Goal: Check status: Check status

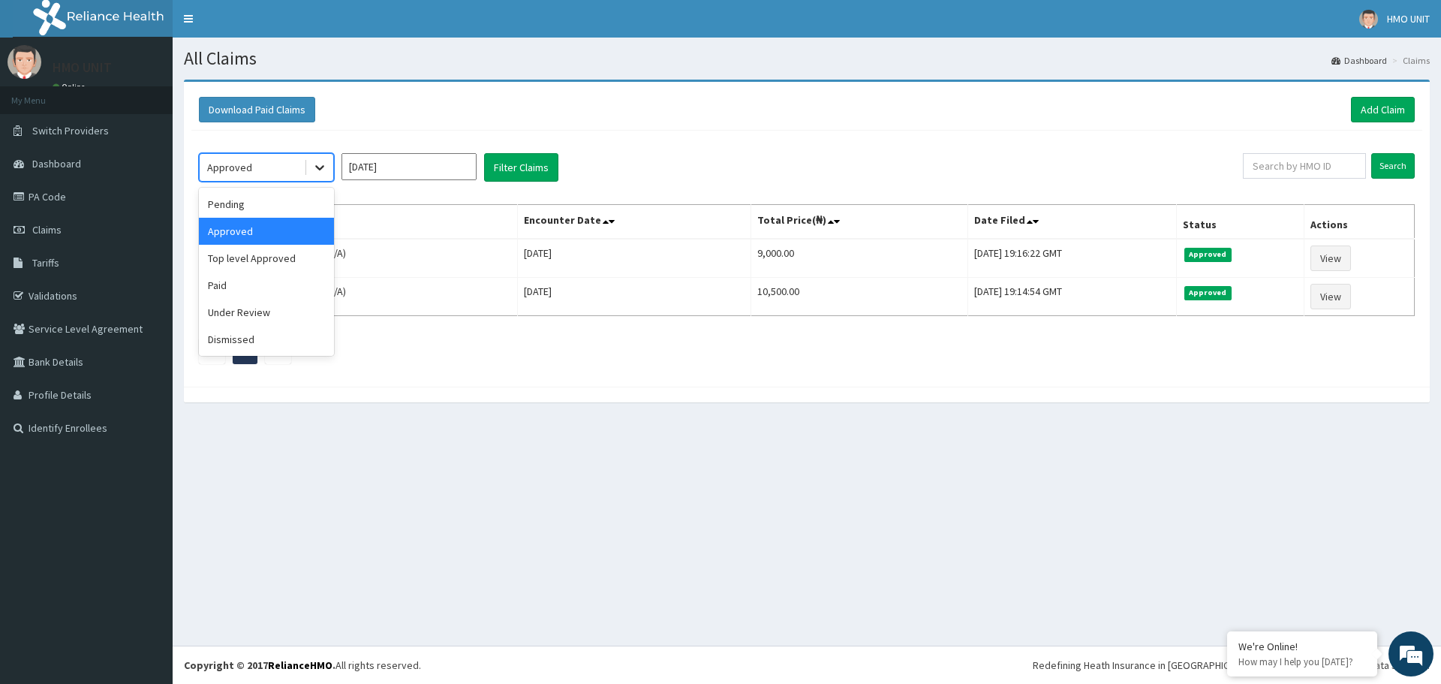
click at [311, 173] on div at bounding box center [319, 167] width 27 height 27
click at [248, 283] on div "Paid" at bounding box center [266, 285] width 135 height 27
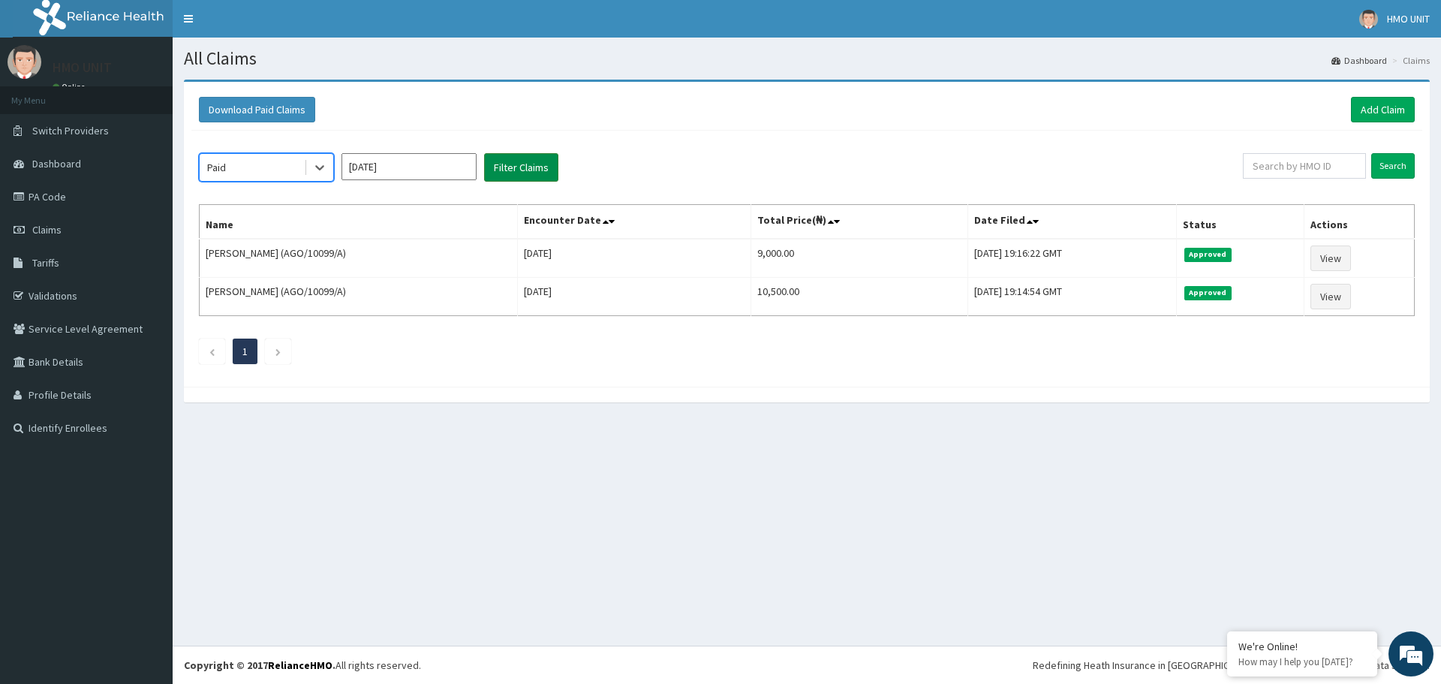
click at [521, 173] on button "Filter Claims" at bounding box center [521, 167] width 74 height 29
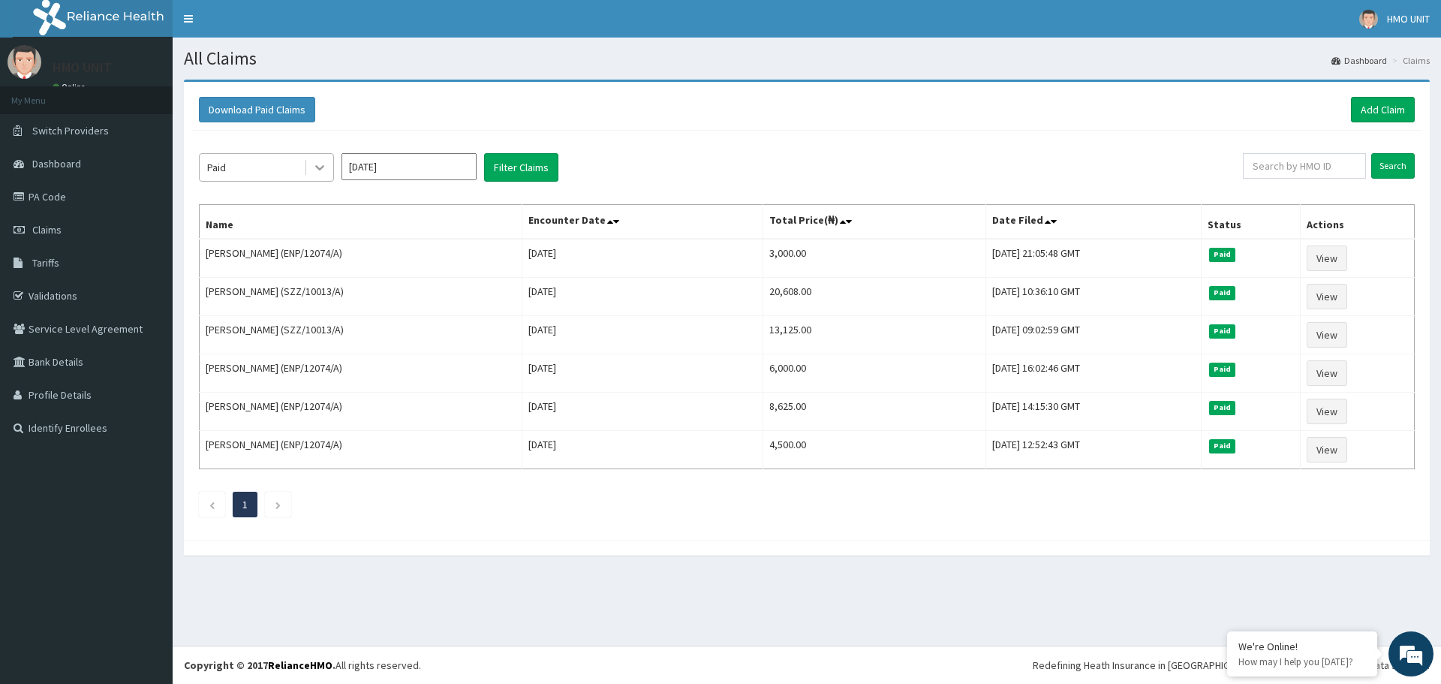
click at [328, 173] on div at bounding box center [319, 167] width 27 height 27
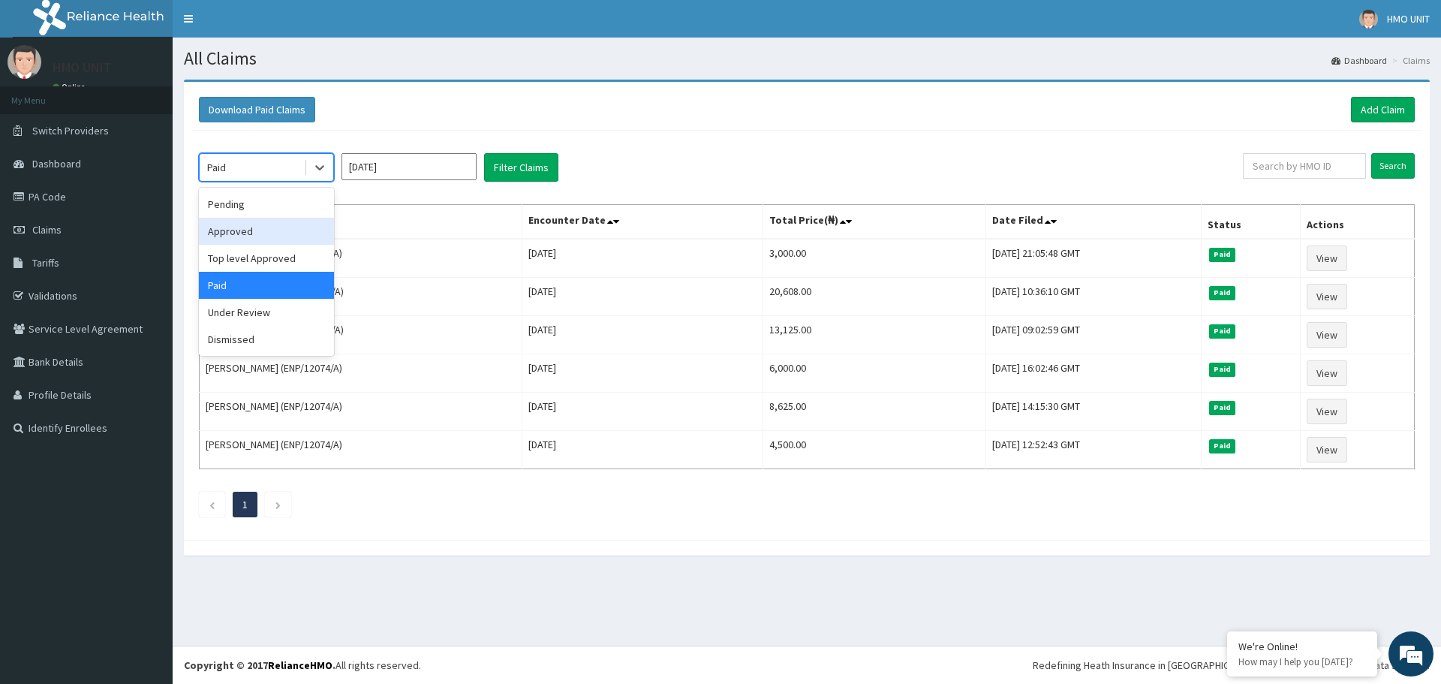
click at [267, 230] on div "Approved" at bounding box center [266, 231] width 135 height 27
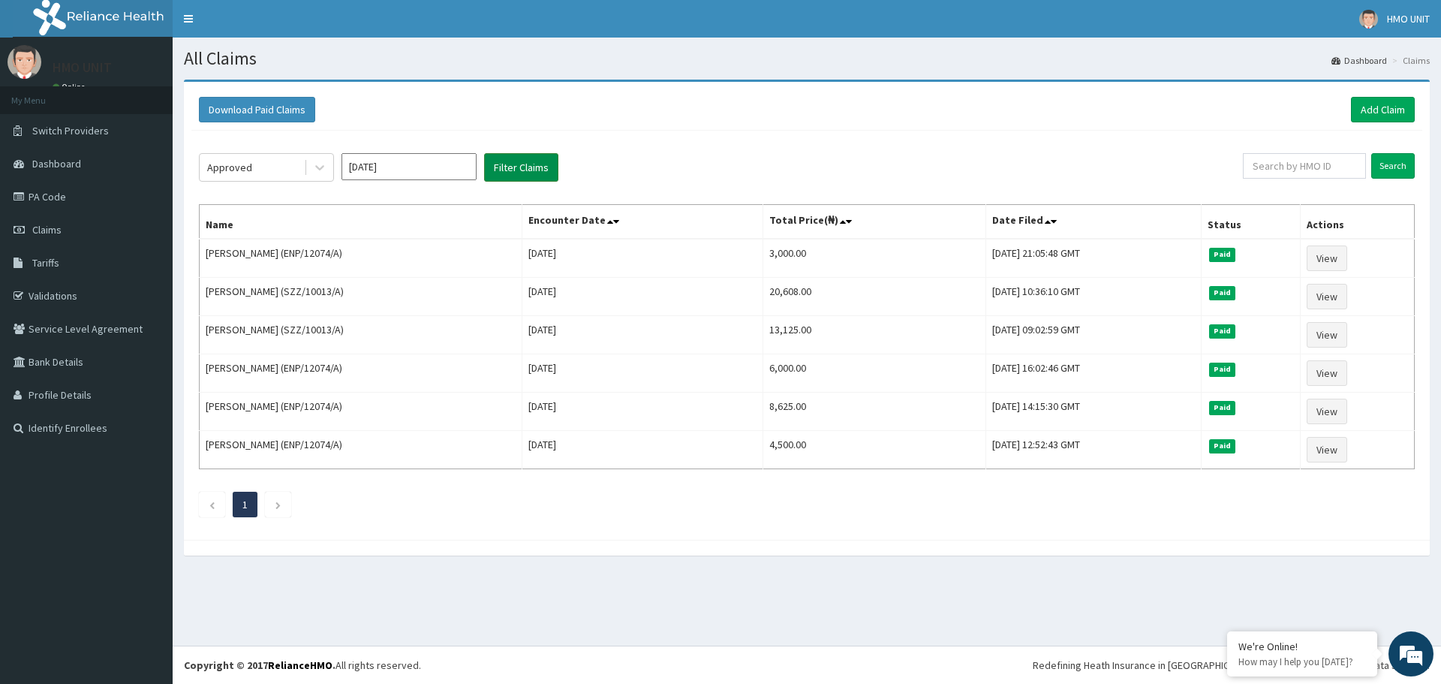
click at [508, 176] on button "Filter Claims" at bounding box center [521, 167] width 74 height 29
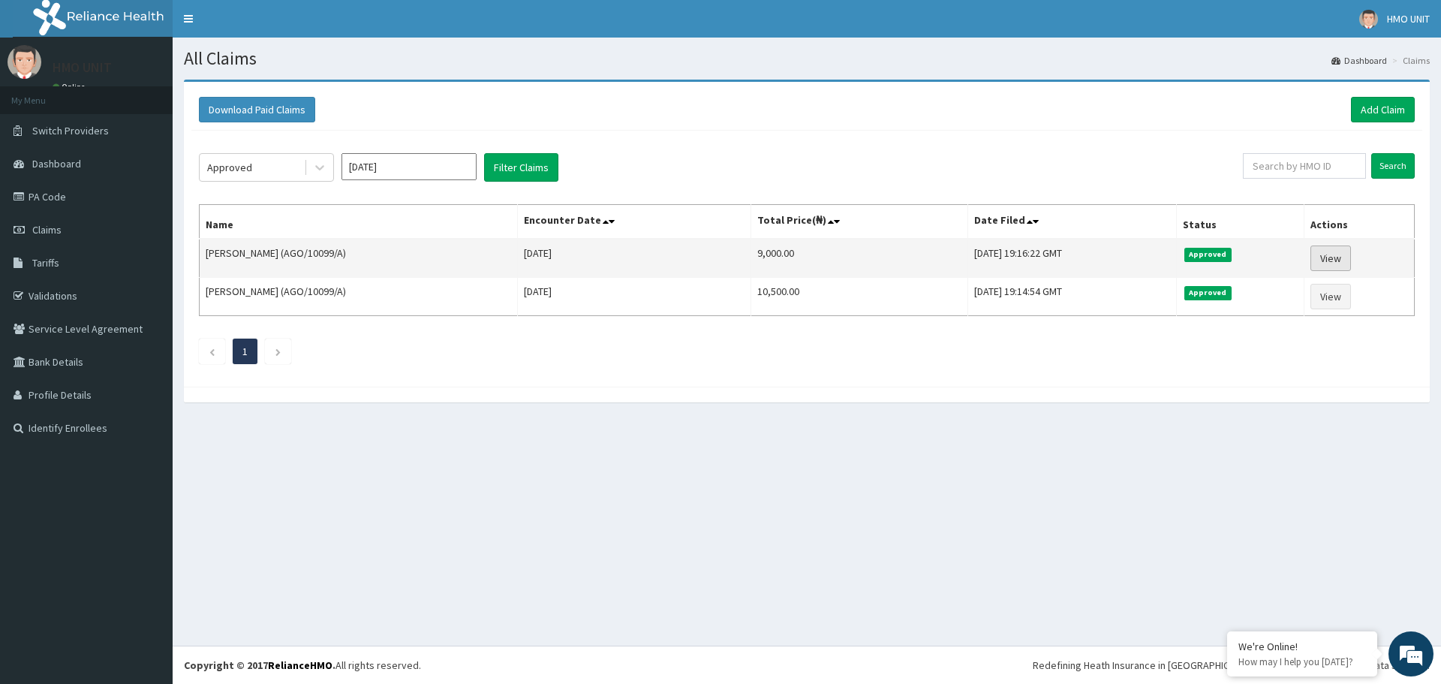
click at [1330, 262] on link "View" at bounding box center [1330, 258] width 41 height 26
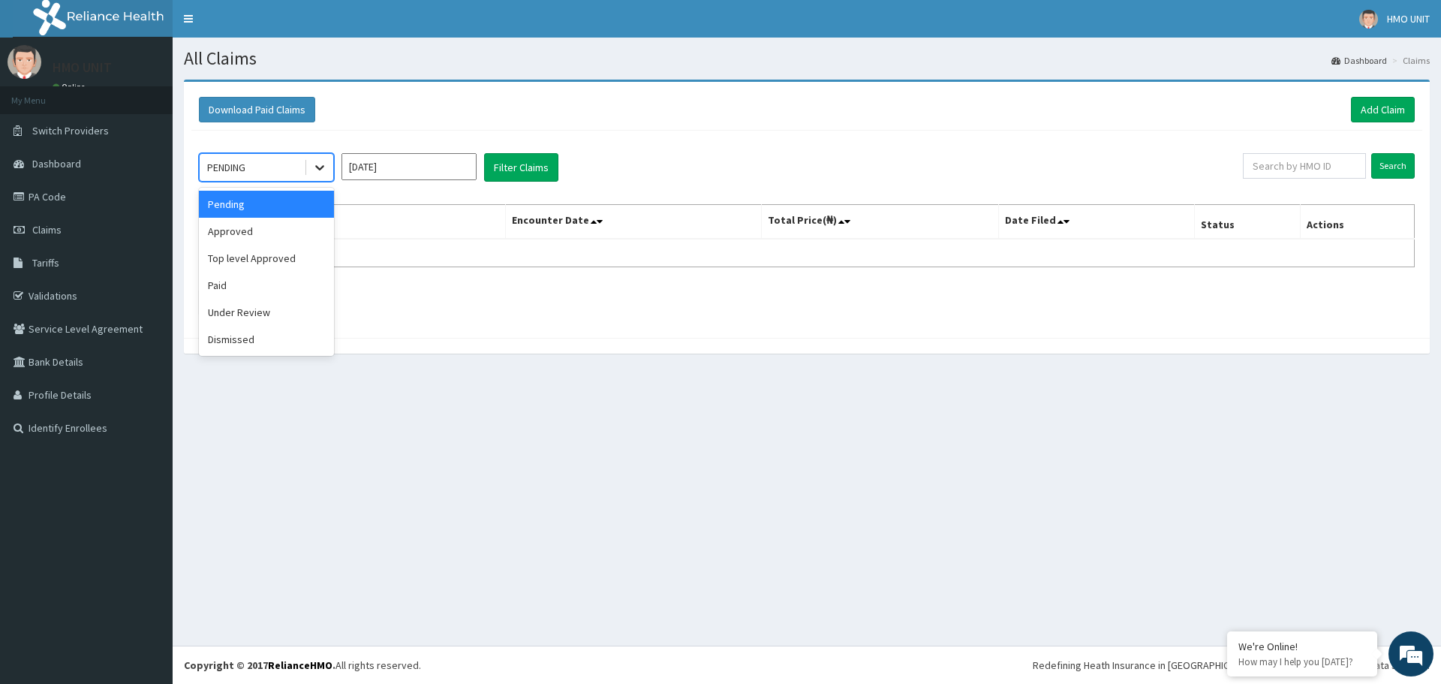
click at [314, 172] on icon at bounding box center [319, 167] width 15 height 15
click at [281, 221] on div "Approved" at bounding box center [266, 231] width 135 height 27
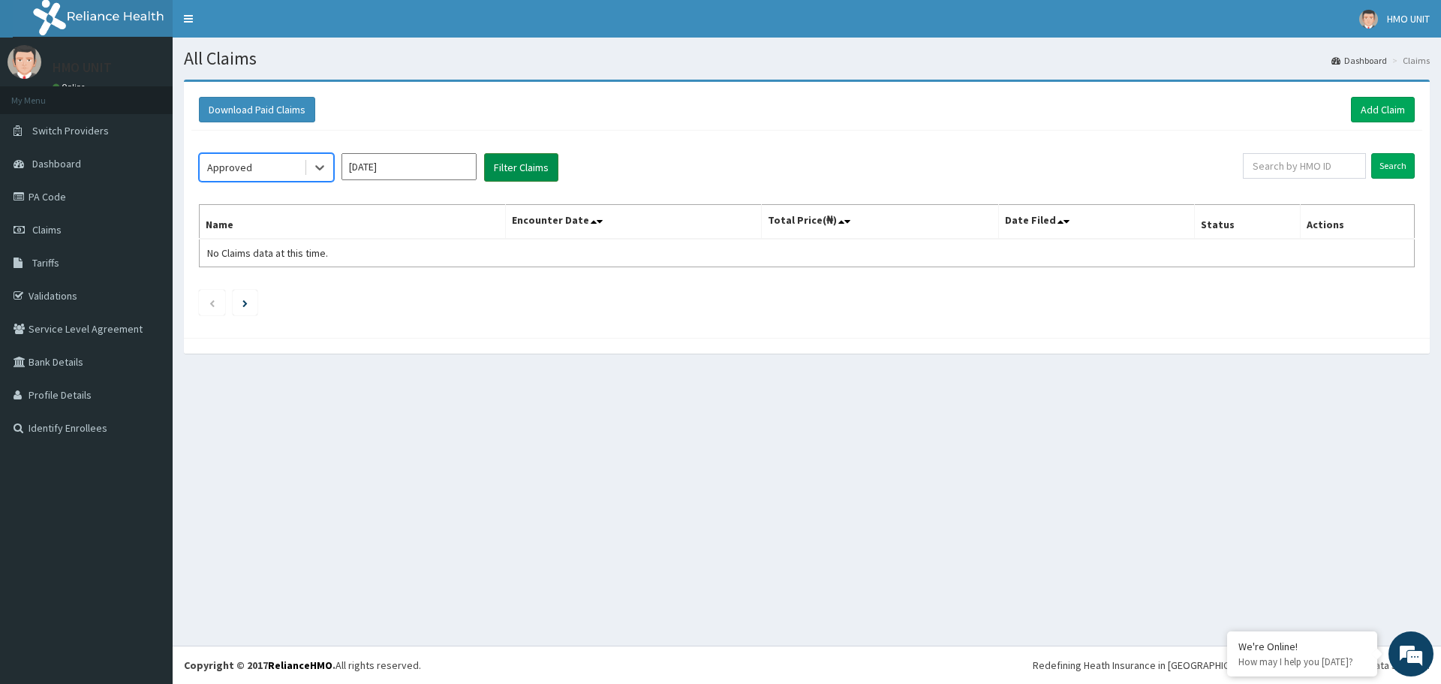
click at [520, 170] on button "Filter Claims" at bounding box center [521, 167] width 74 height 29
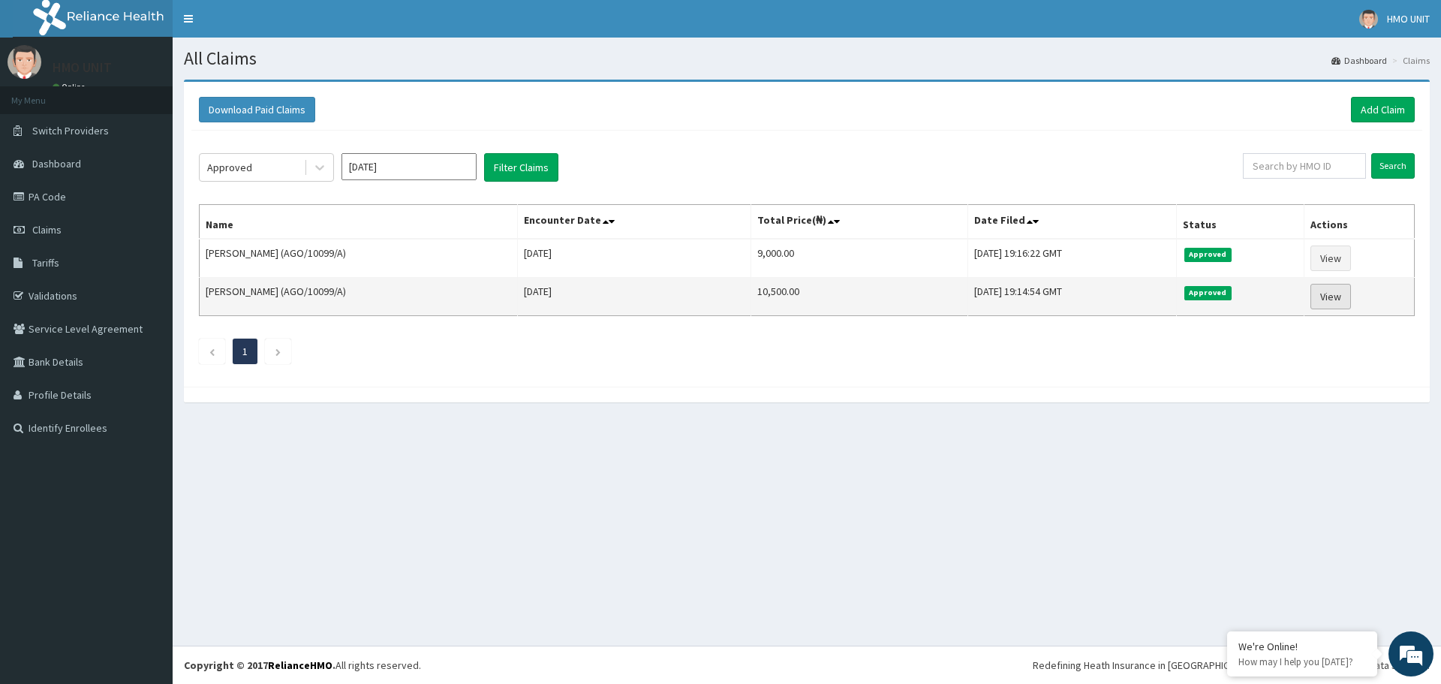
click at [1329, 299] on link "View" at bounding box center [1330, 297] width 41 height 26
